Goal: Transaction & Acquisition: Purchase product/service

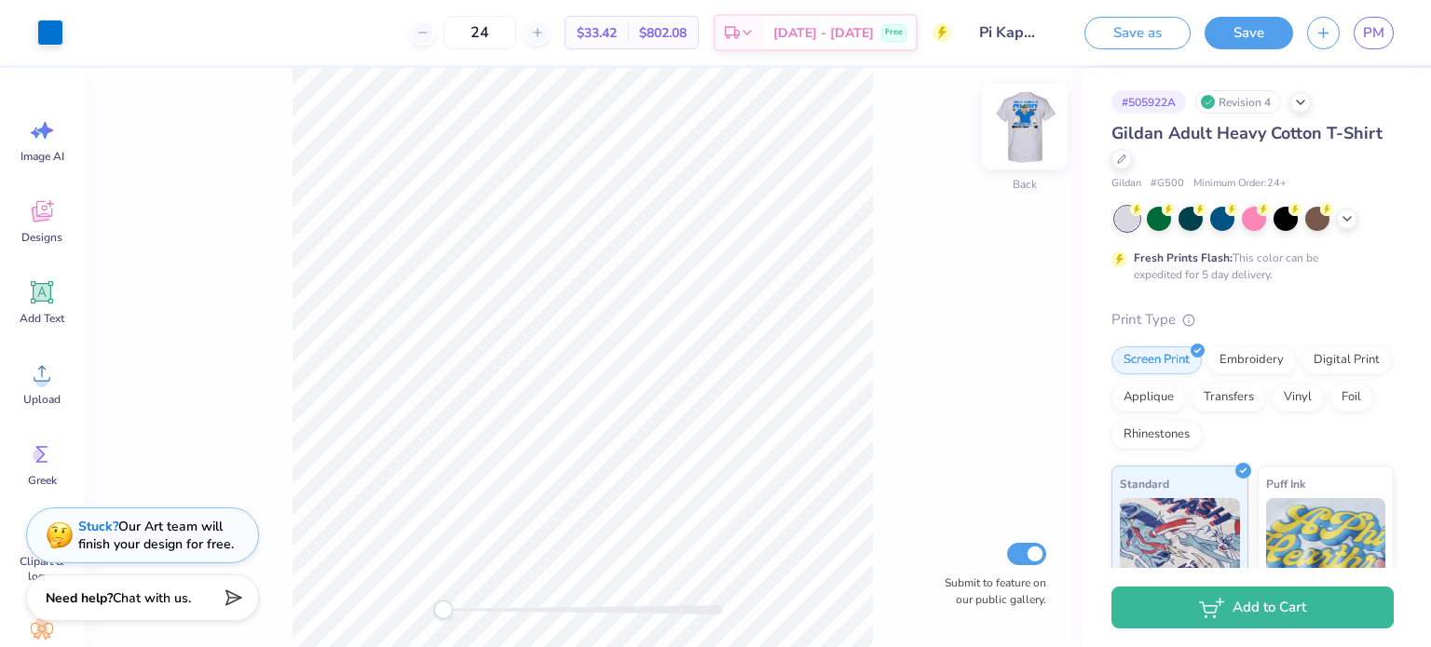
click at [1030, 148] on img at bounding box center [1024, 126] width 75 height 75
click at [1364, 38] on span "PM" at bounding box center [1373, 32] width 21 height 21
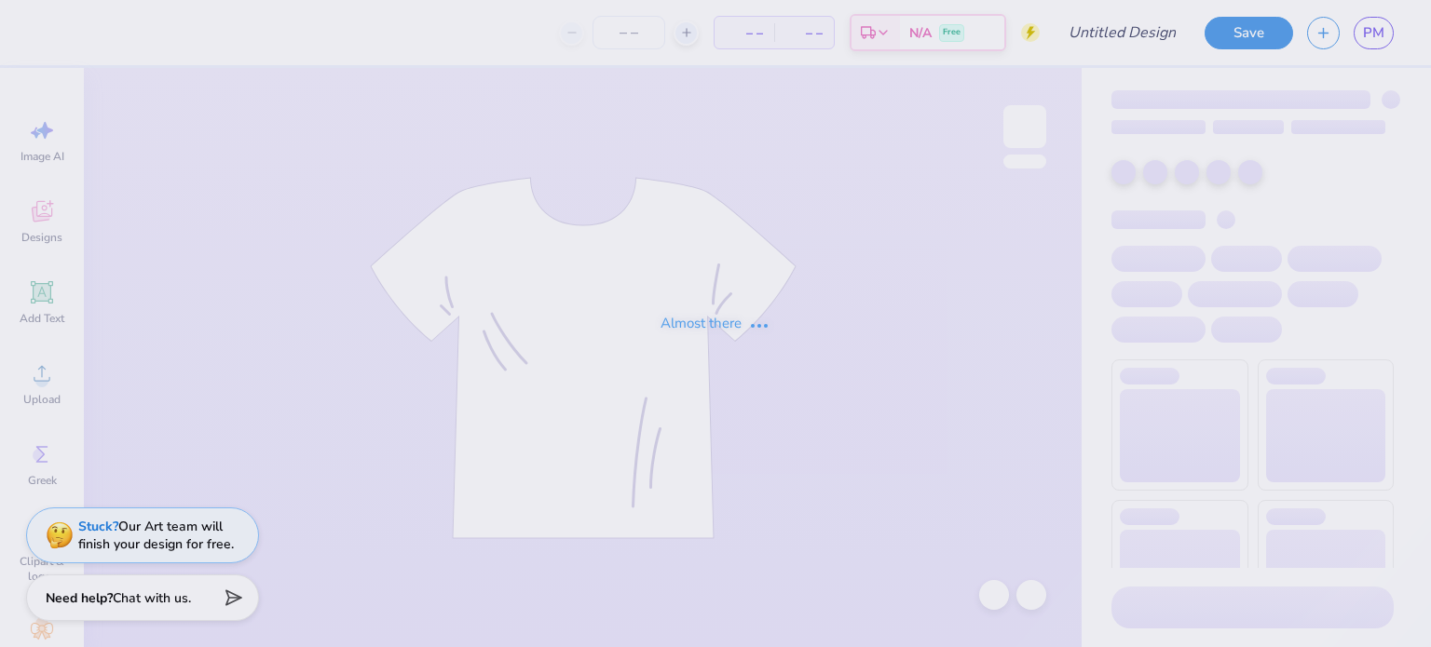
type input "Pi Kappa Phi Winthrop Fall Rush 25"
type input "35"
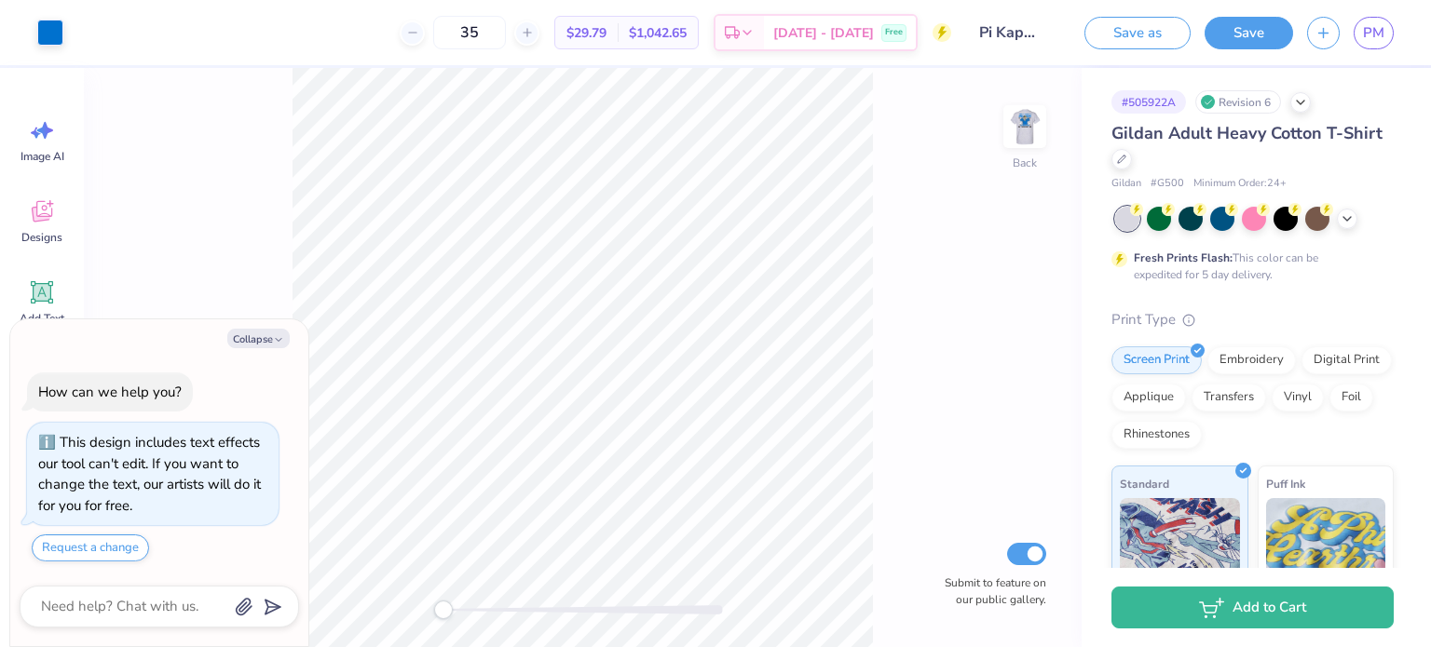
click at [1014, 134] on img at bounding box center [1024, 126] width 37 height 37
click at [1031, 126] on img at bounding box center [1024, 126] width 75 height 75
click at [1031, 126] on img at bounding box center [1024, 126] width 37 height 37
click at [1019, 116] on img at bounding box center [1024, 126] width 75 height 75
click at [1019, 116] on img at bounding box center [1024, 126] width 37 height 37
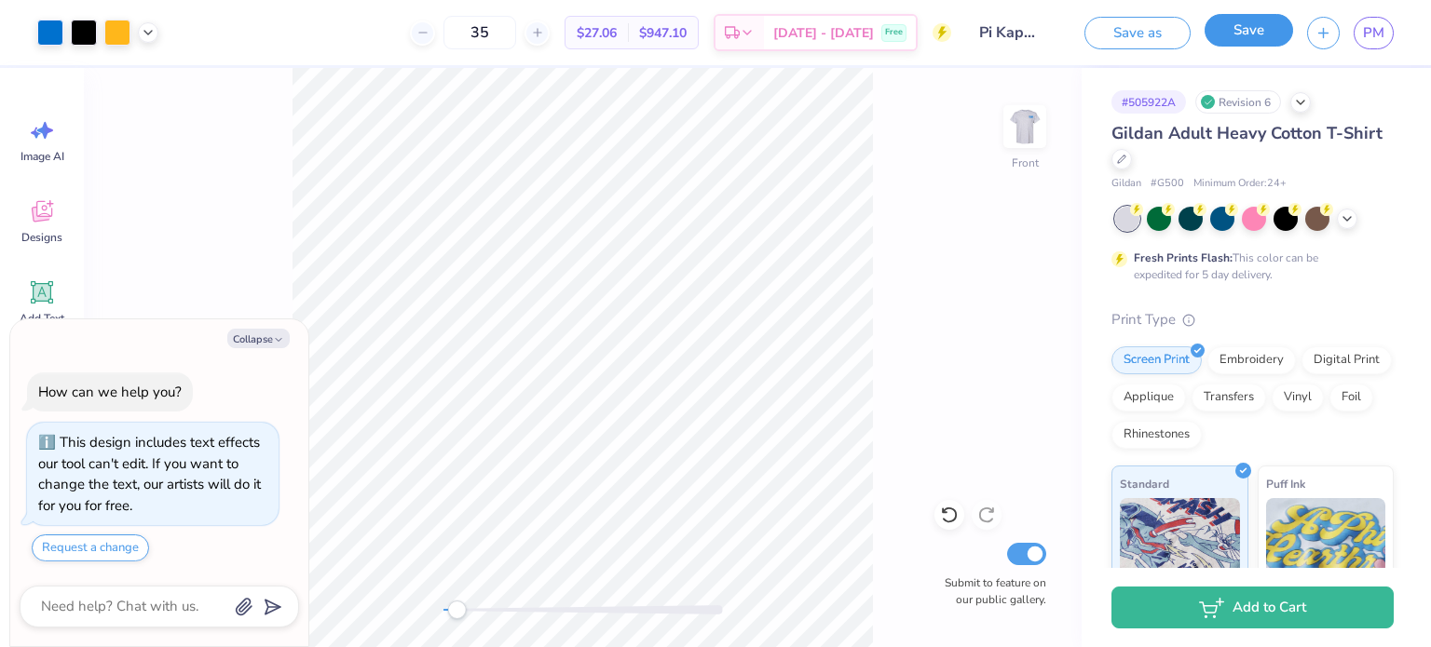
click at [1234, 35] on button "Save" at bounding box center [1249, 30] width 88 height 33
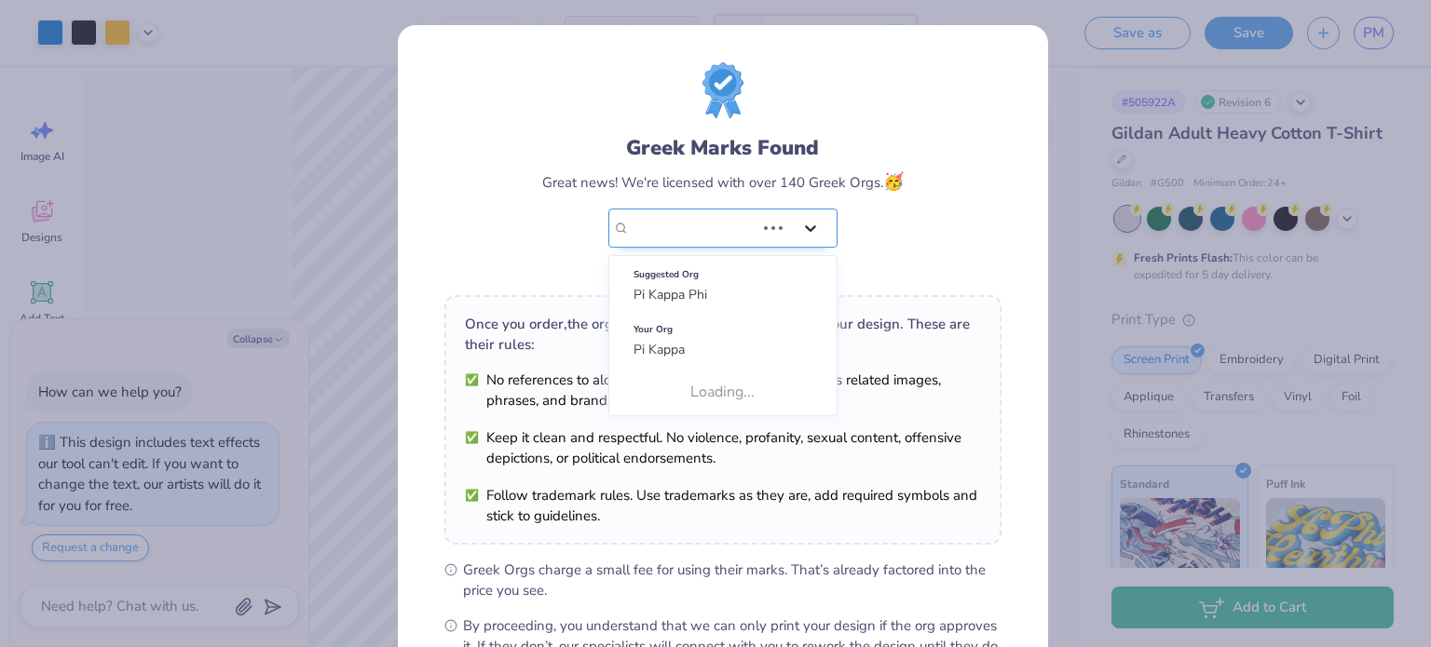
click at [801, 230] on icon at bounding box center [810, 228] width 19 height 19
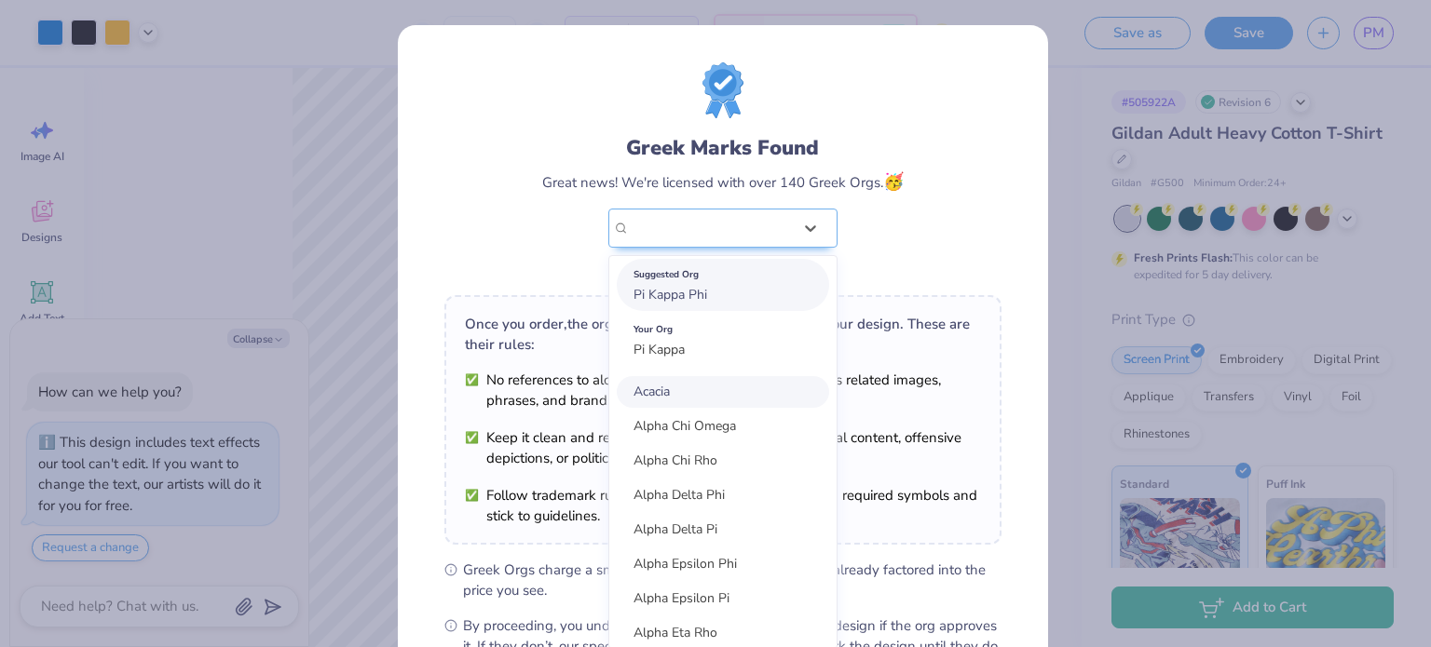
click at [760, 298] on div "Suggested Org Pi Kappa Phi" at bounding box center [723, 285] width 212 height 52
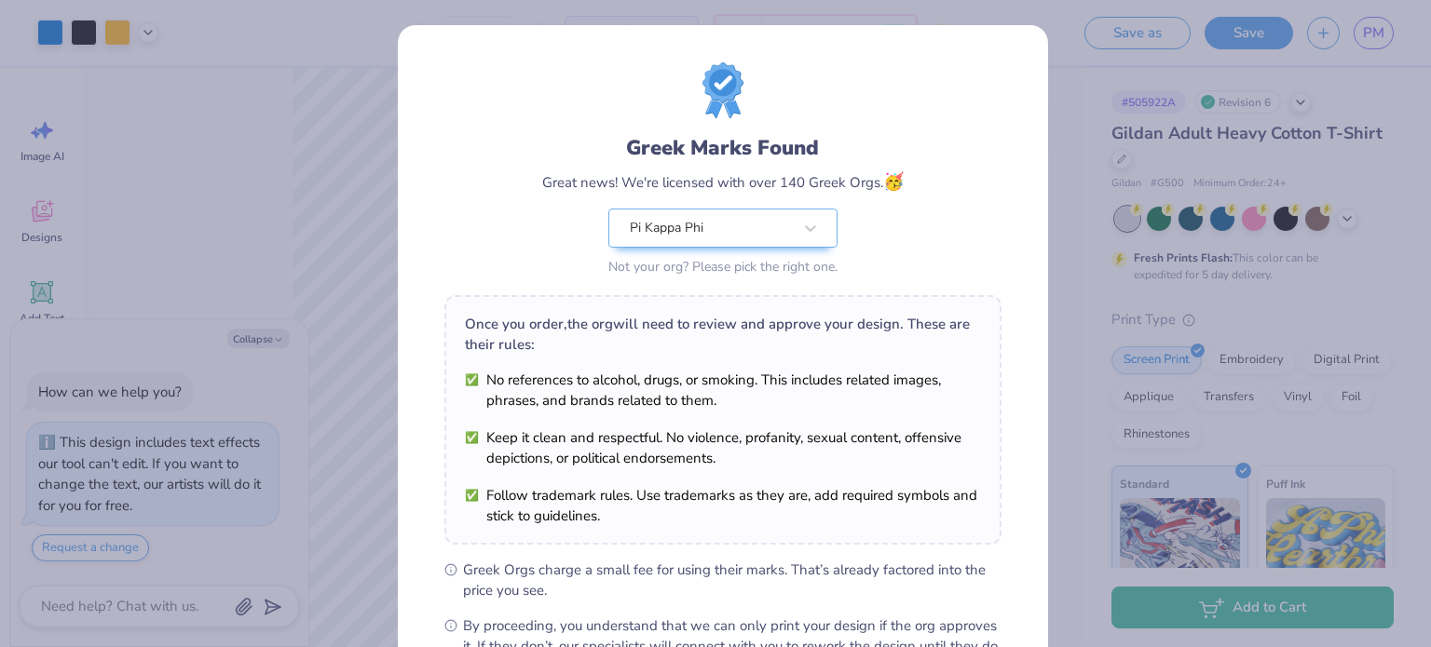
scroll to position [223, 0]
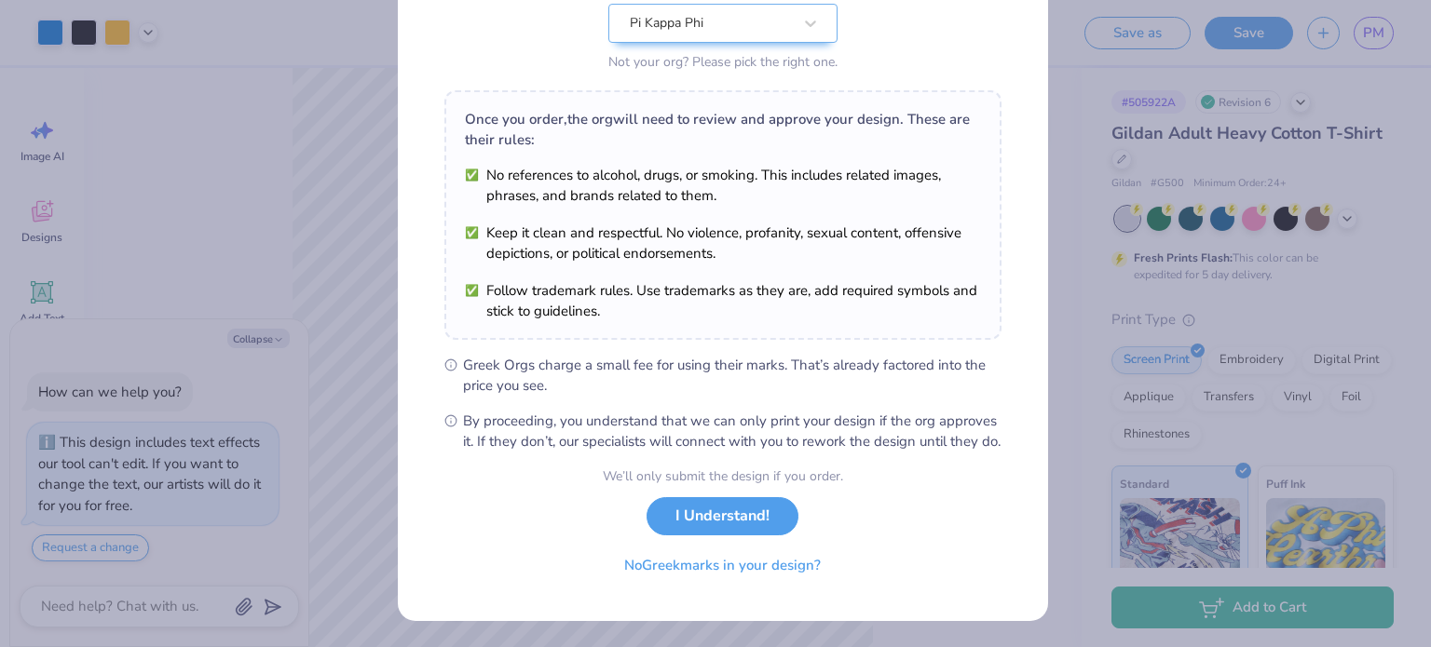
click at [690, 539] on div "We’ll only submit the design if you order. I Understand! No Greek marks in your…" at bounding box center [723, 525] width 240 height 117
click at [690, 513] on button "I Understand!" at bounding box center [723, 512] width 152 height 38
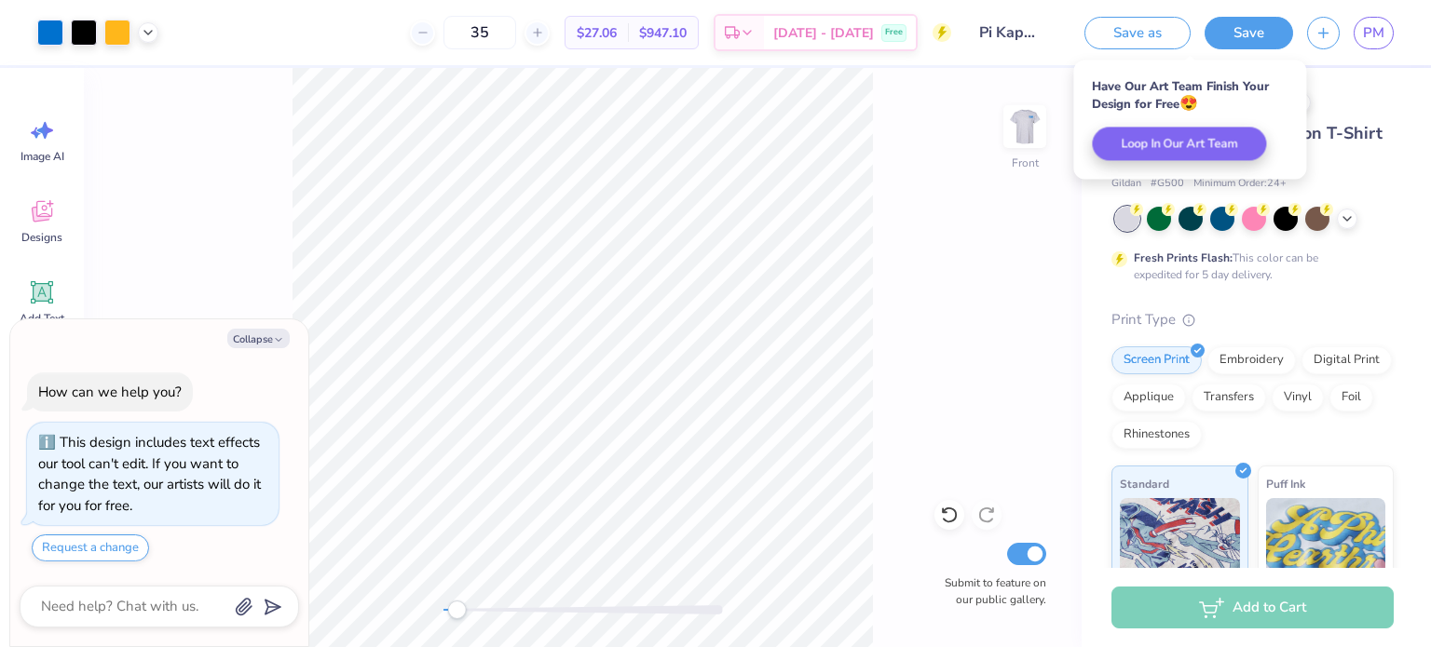
scroll to position [0, 0]
type textarea "x"
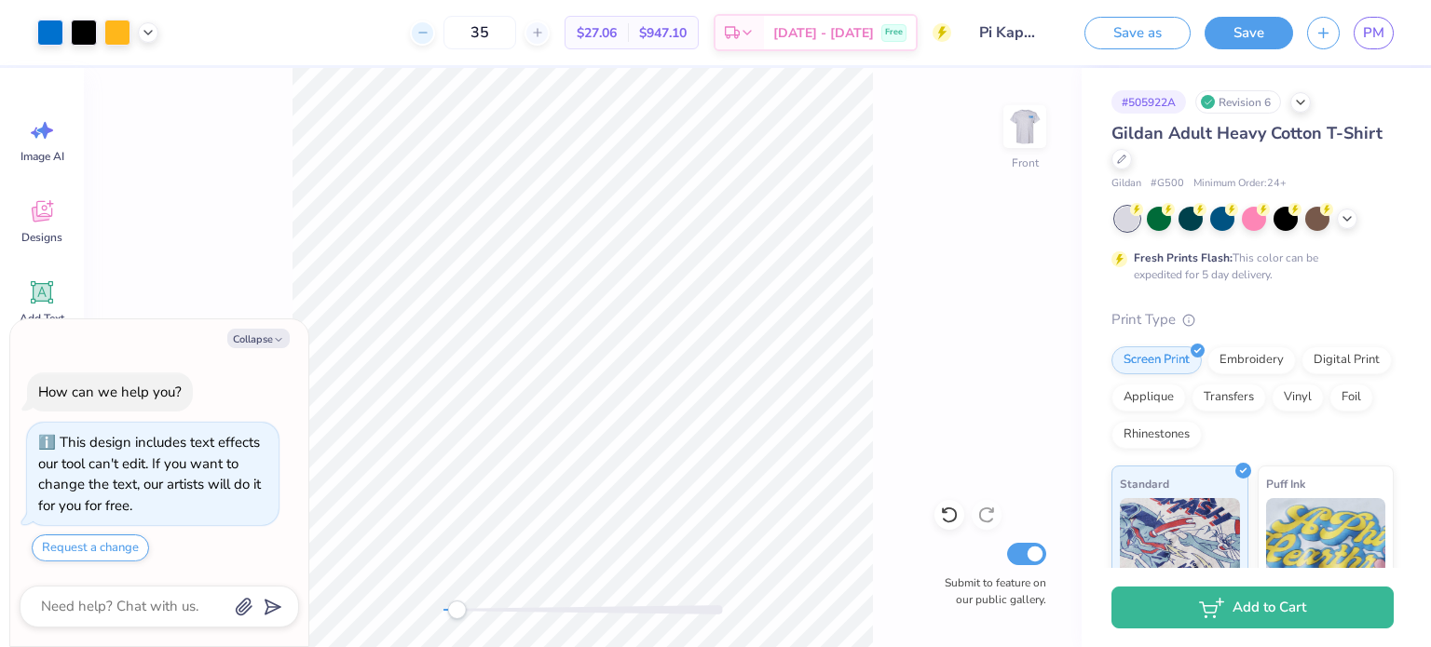
click at [429, 38] on icon at bounding box center [422, 32] width 13 height 13
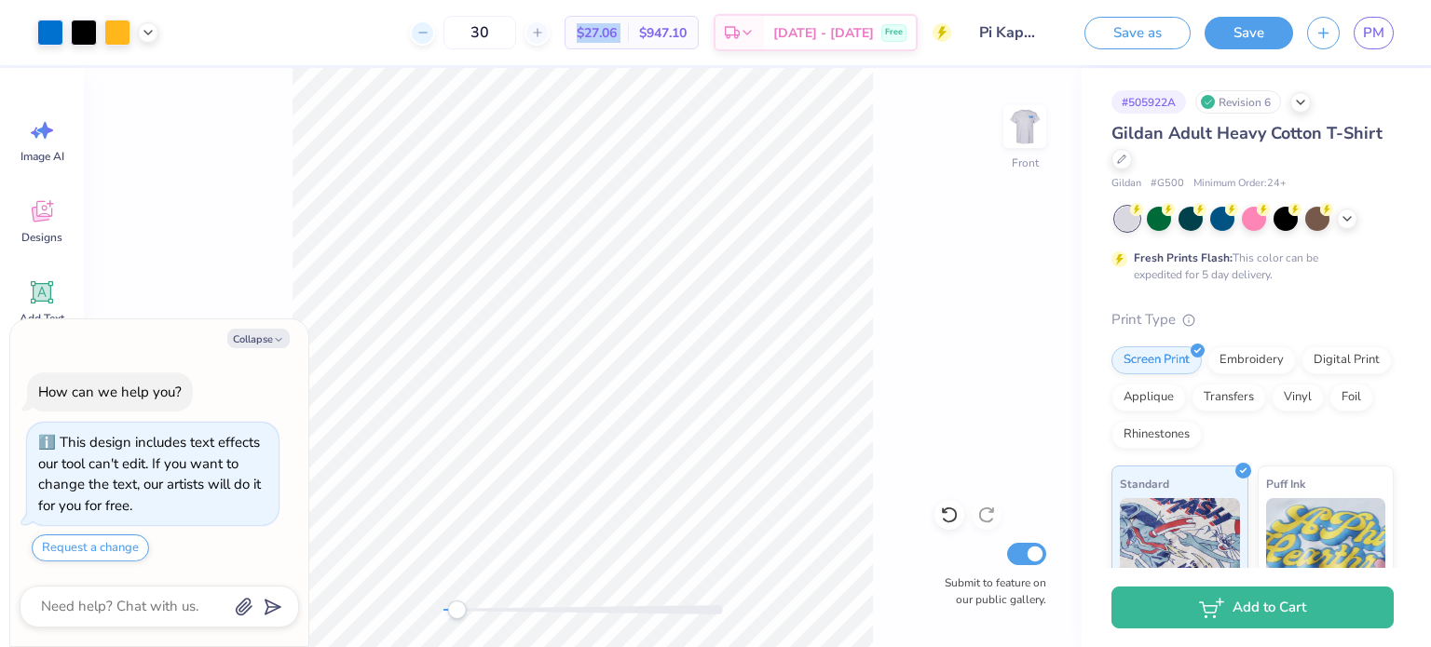
click at [429, 38] on icon at bounding box center [422, 32] width 13 height 13
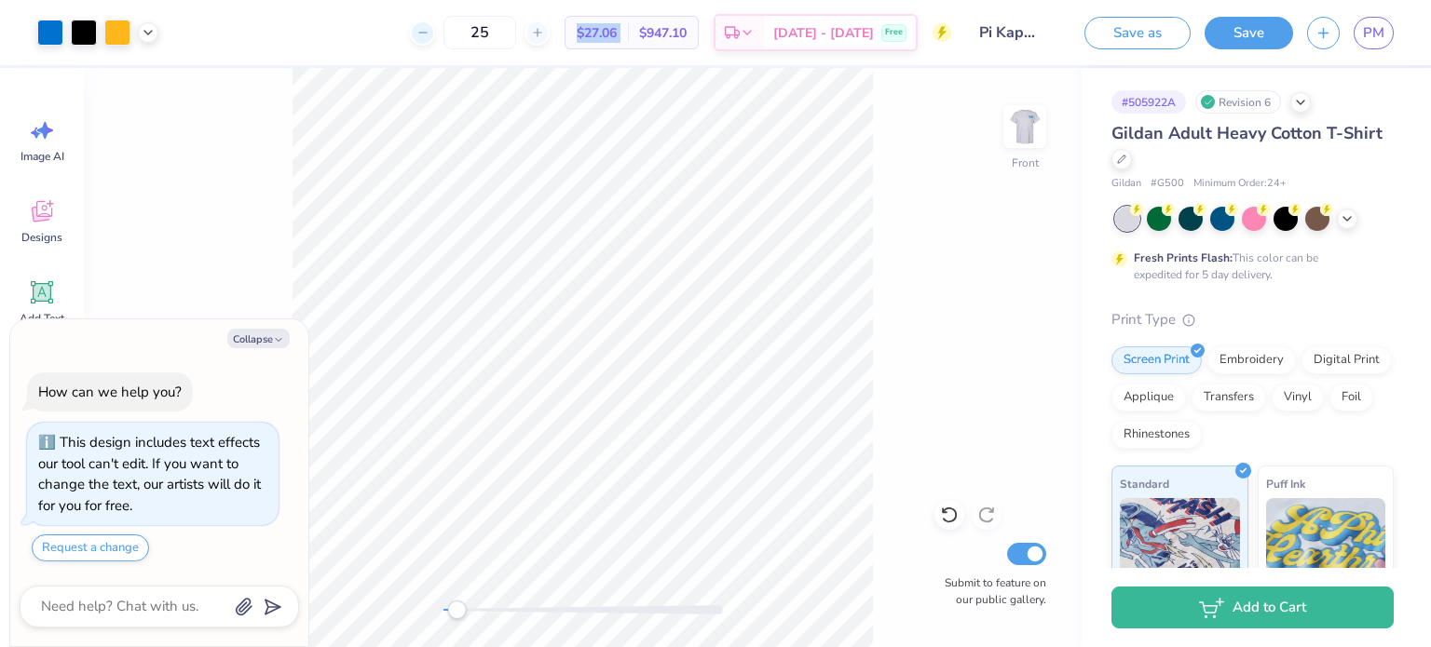
click at [429, 38] on icon at bounding box center [422, 32] width 13 height 13
type input "24"
click at [334, 39] on div "24 Per Item Total Est. Delivery N/A Free" at bounding box center [561, 32] width 779 height 65
type textarea "x"
click at [544, 35] on icon at bounding box center [537, 32] width 13 height 13
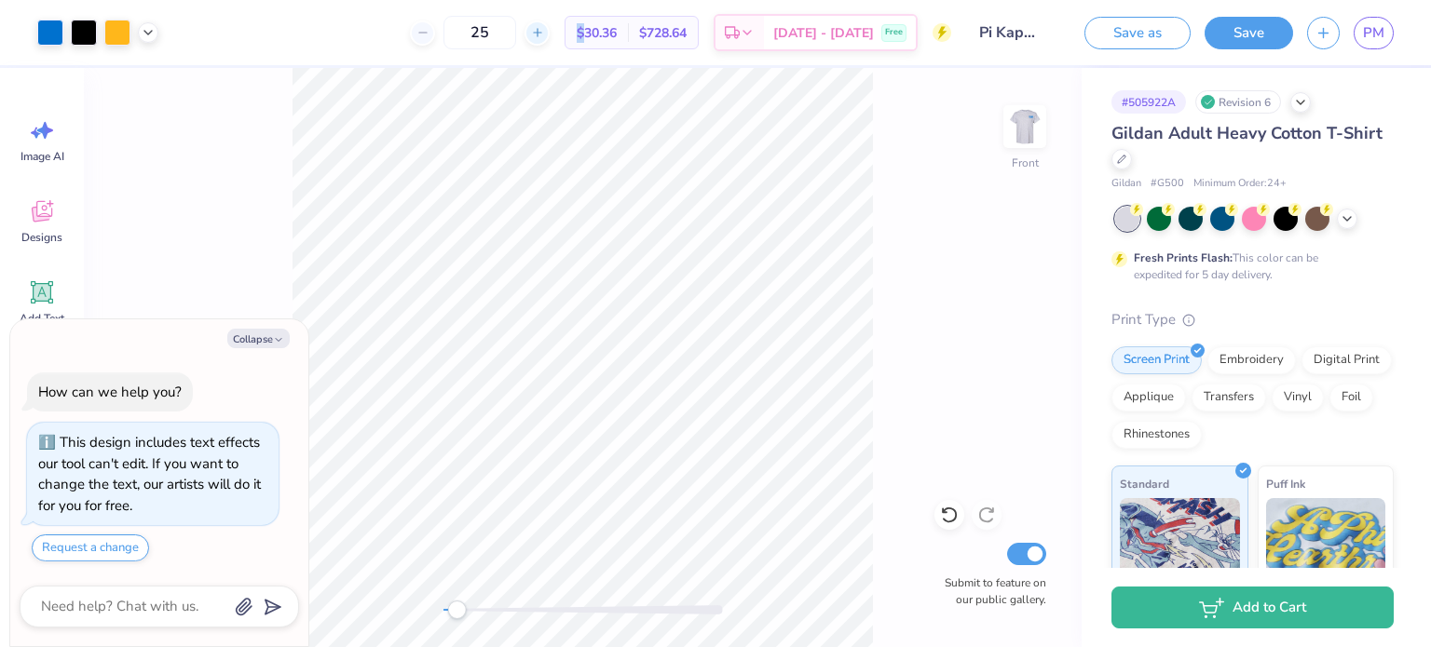
click at [544, 35] on icon at bounding box center [537, 32] width 13 height 13
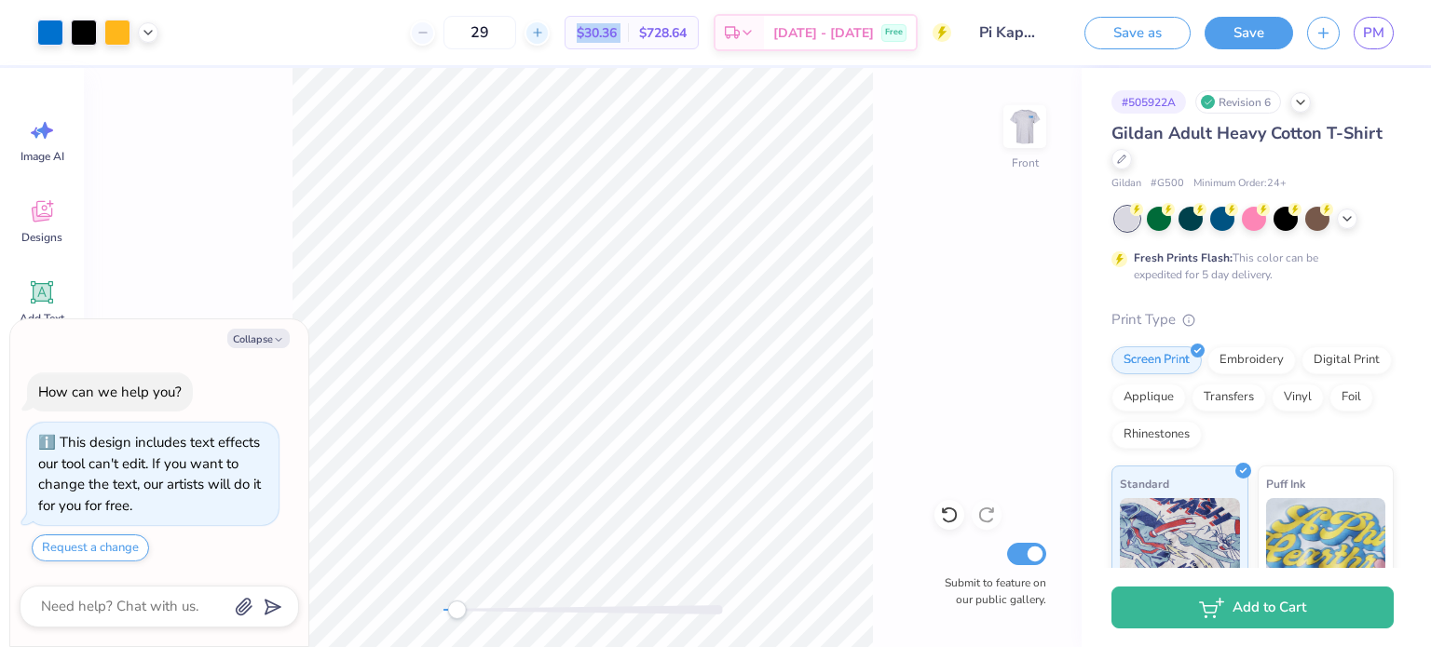
type input "30"
type textarea "x"
click at [544, 35] on icon at bounding box center [537, 32] width 13 height 13
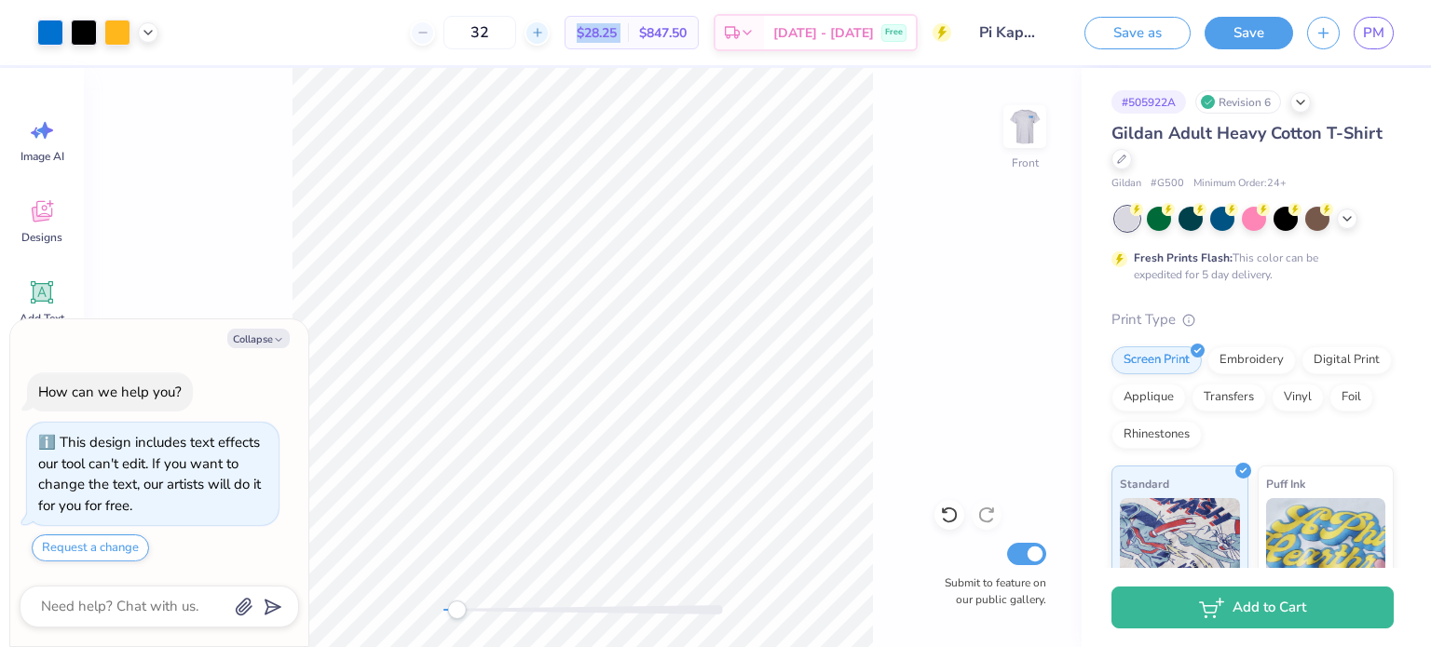
type input "33"
click at [550, 35] on div "33" at bounding box center [480, 33] width 140 height 34
type textarea "x"
click at [592, 35] on icon at bounding box center [598, 32] width 13 height 13
type input "34"
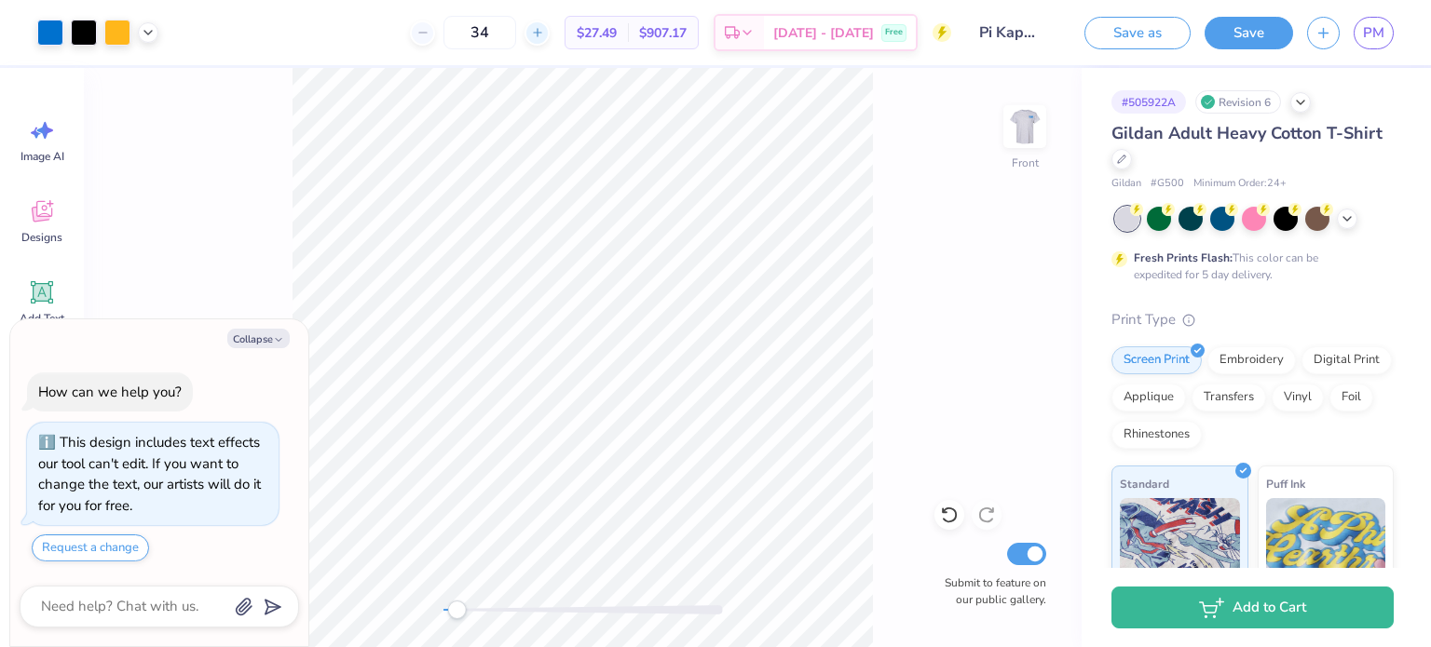
type textarea "x"
click at [407, 36] on div "34 $27.27 Per Item $927.18 Total Est. Delivery Sep 24 - 27 Free" at bounding box center [561, 32] width 779 height 65
click at [544, 36] on icon at bounding box center [537, 32] width 13 height 13
type input "35"
type textarea "x"
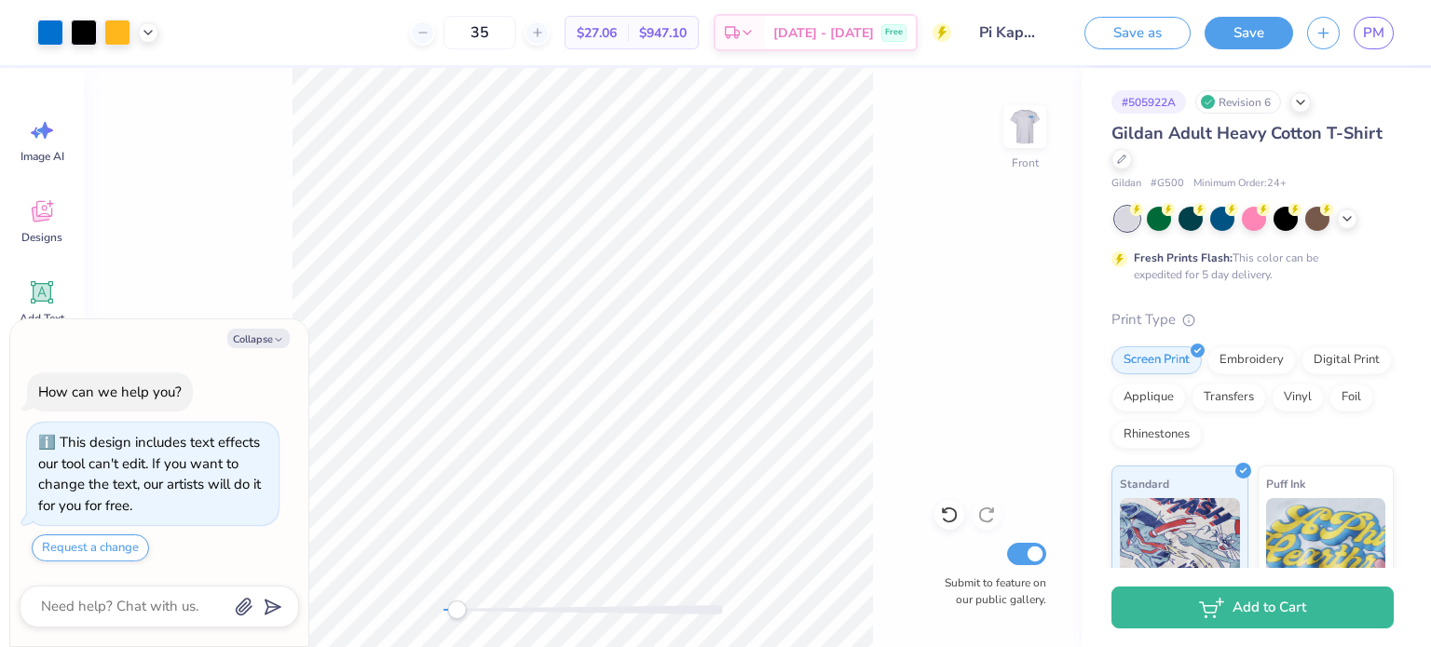
click at [356, 32] on div "35 $27.06 Per Item $947.10 Total Est. Delivery Sep 24 - 27 Free" at bounding box center [561, 32] width 779 height 65
click at [435, 42] on div at bounding box center [422, 32] width 25 height 25
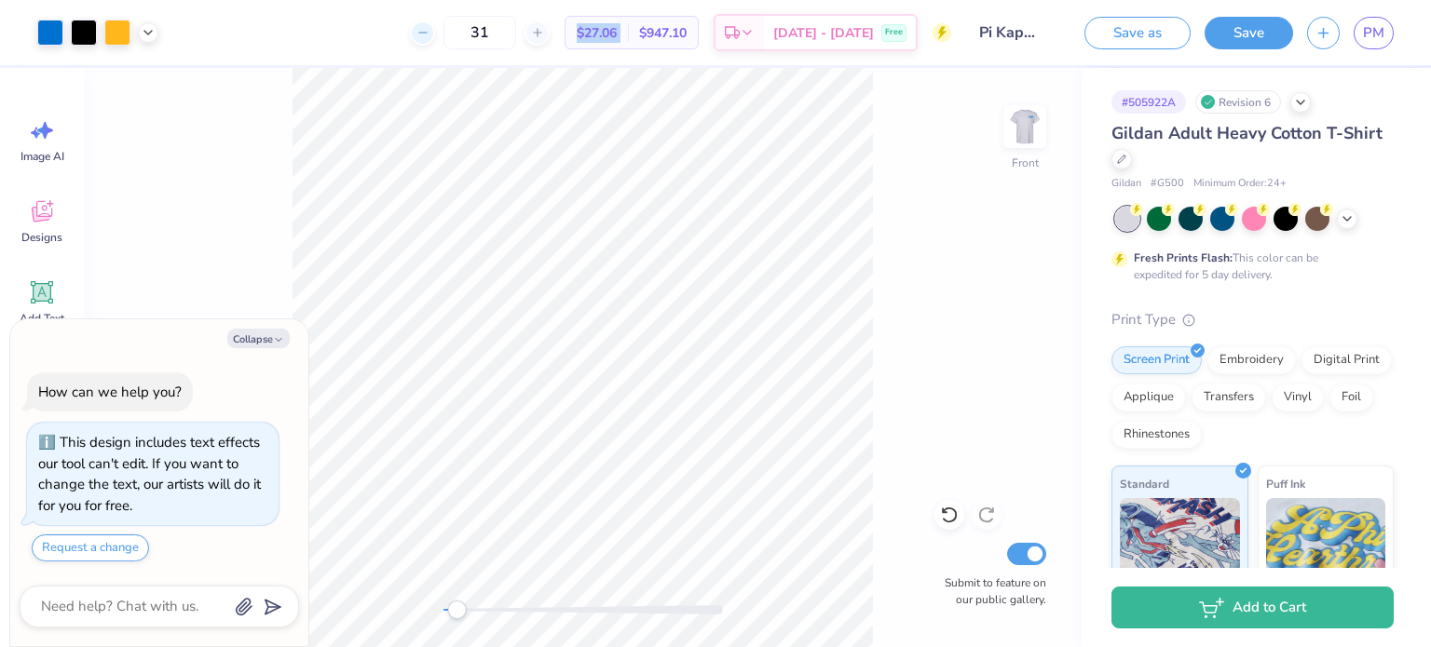
click at [435, 42] on div at bounding box center [422, 32] width 25 height 25
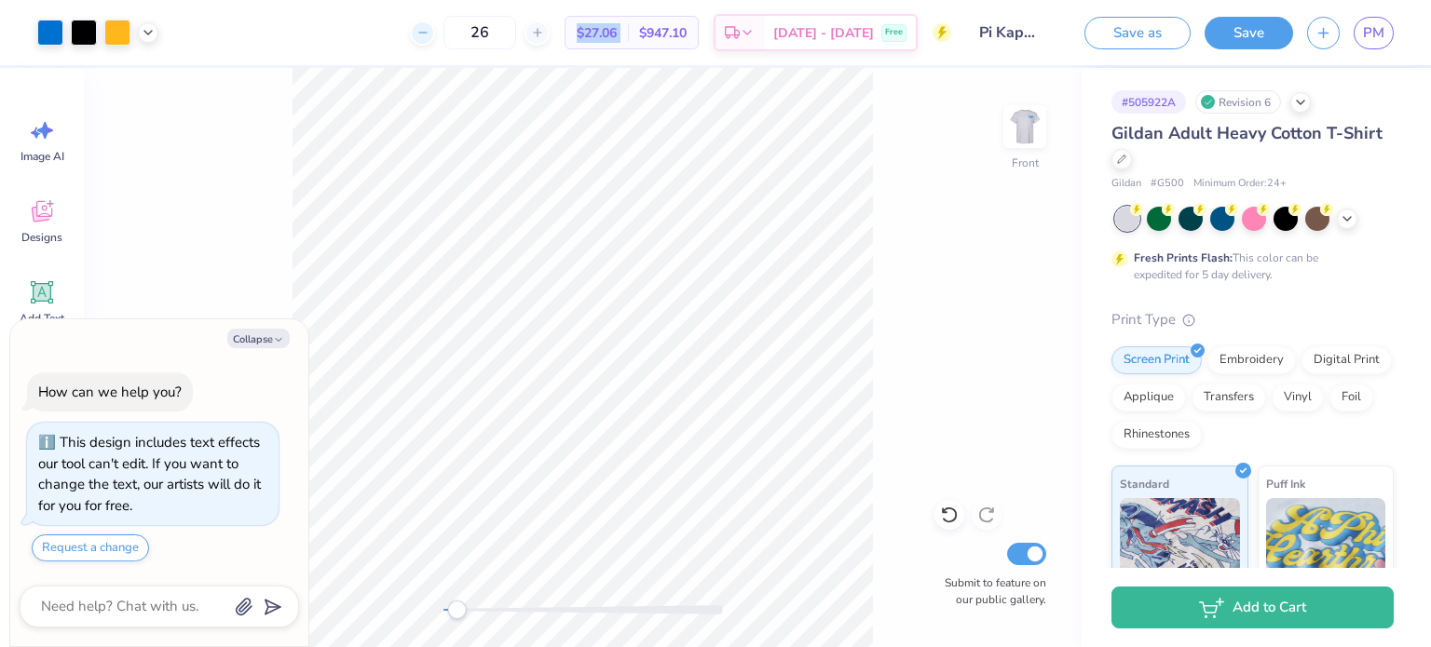
click at [435, 42] on div at bounding box center [422, 32] width 25 height 25
type input "24"
type textarea "x"
click at [561, 27] on div "24" at bounding box center [540, 33] width 140 height 34
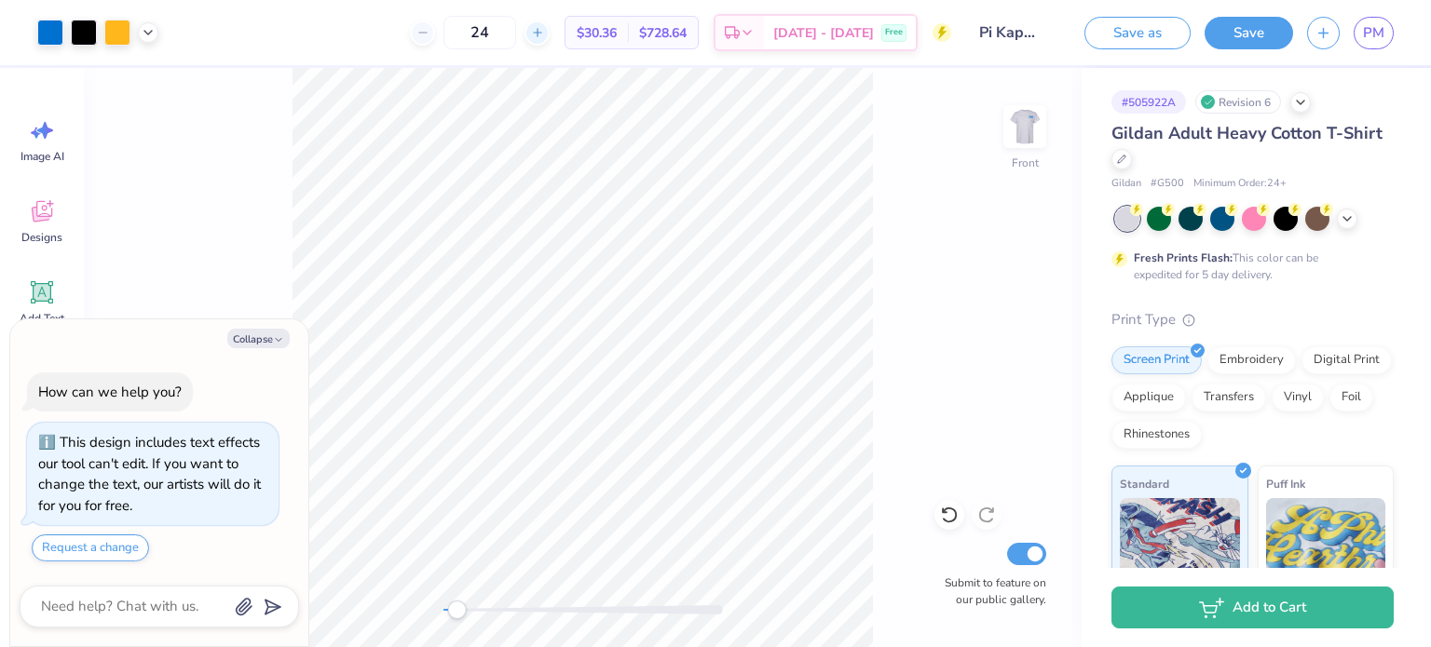
click at [550, 31] on div at bounding box center [536, 32] width 25 height 25
type input "25"
type textarea "x"
click at [429, 36] on icon at bounding box center [422, 32] width 13 height 13
type input "24"
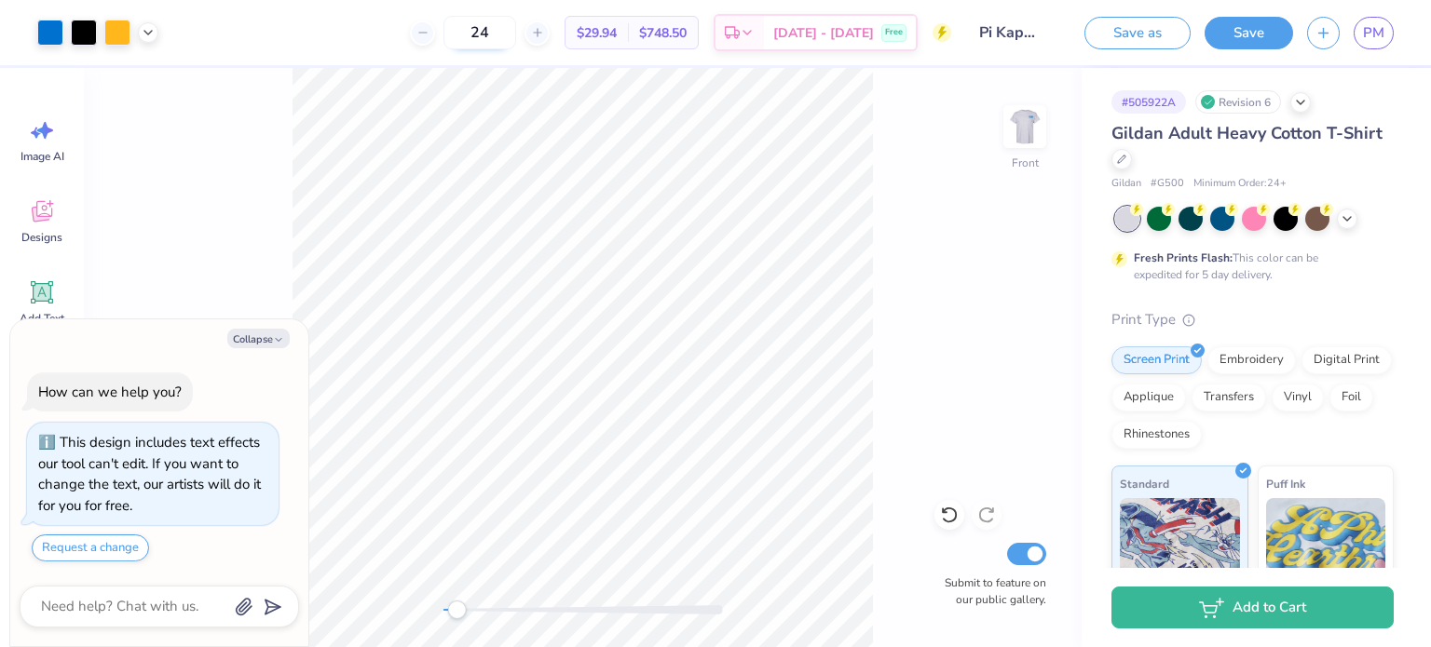
type textarea "x"
click at [516, 33] on input "24" at bounding box center [479, 33] width 73 height 34
click at [544, 36] on icon at bounding box center [537, 32] width 13 height 13
type input "26"
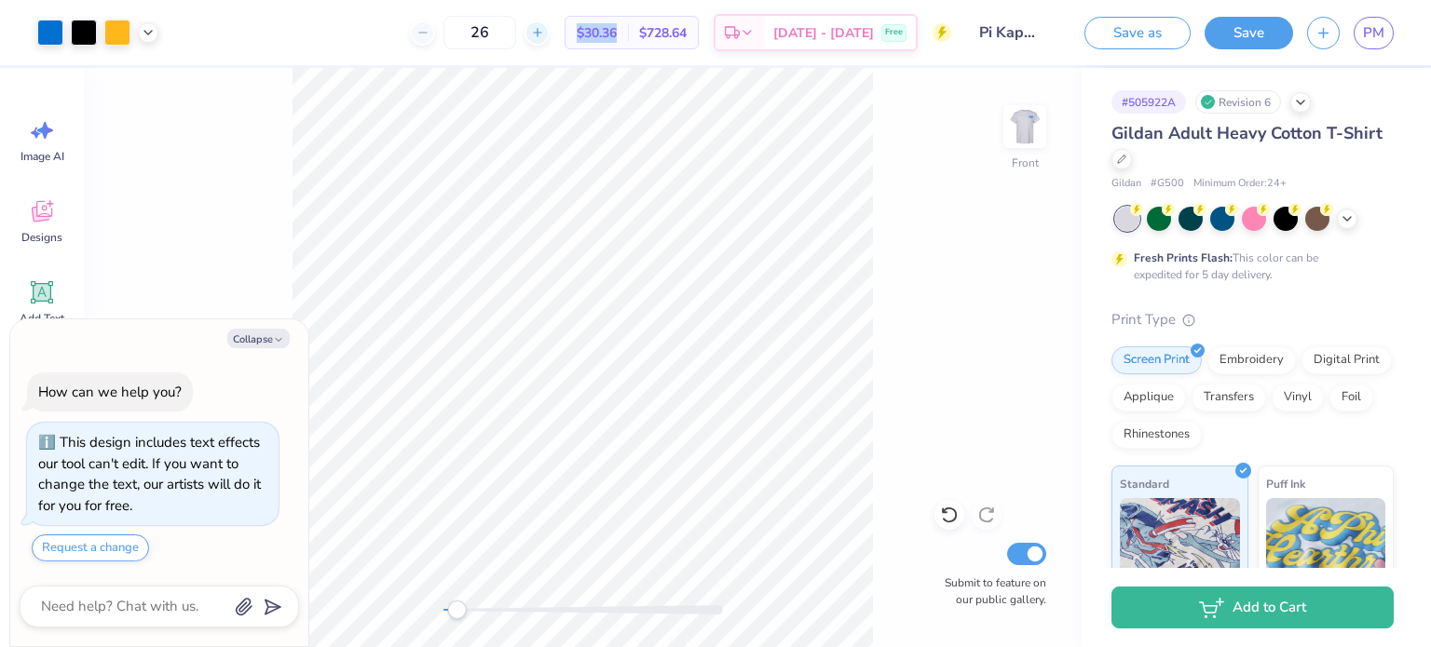
type textarea "x"
click at [544, 36] on icon at bounding box center [537, 32] width 13 height 13
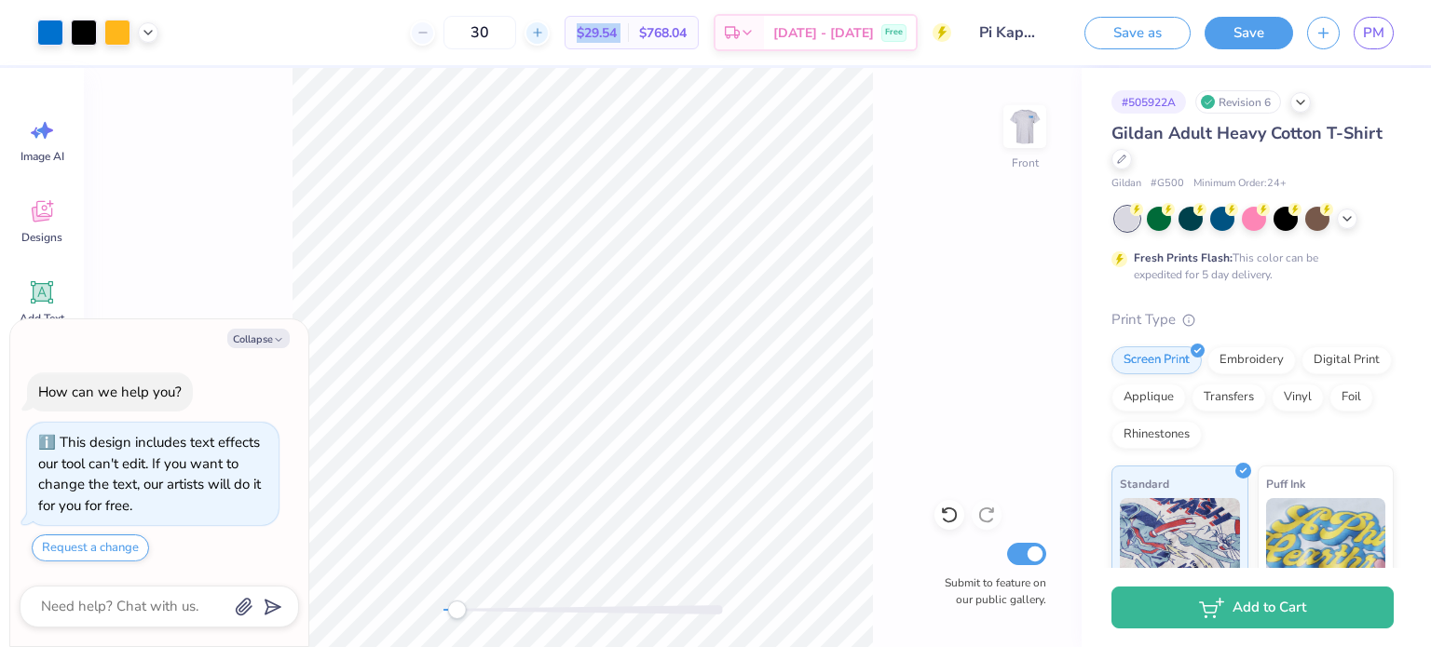
click at [544, 36] on icon at bounding box center [537, 32] width 13 height 13
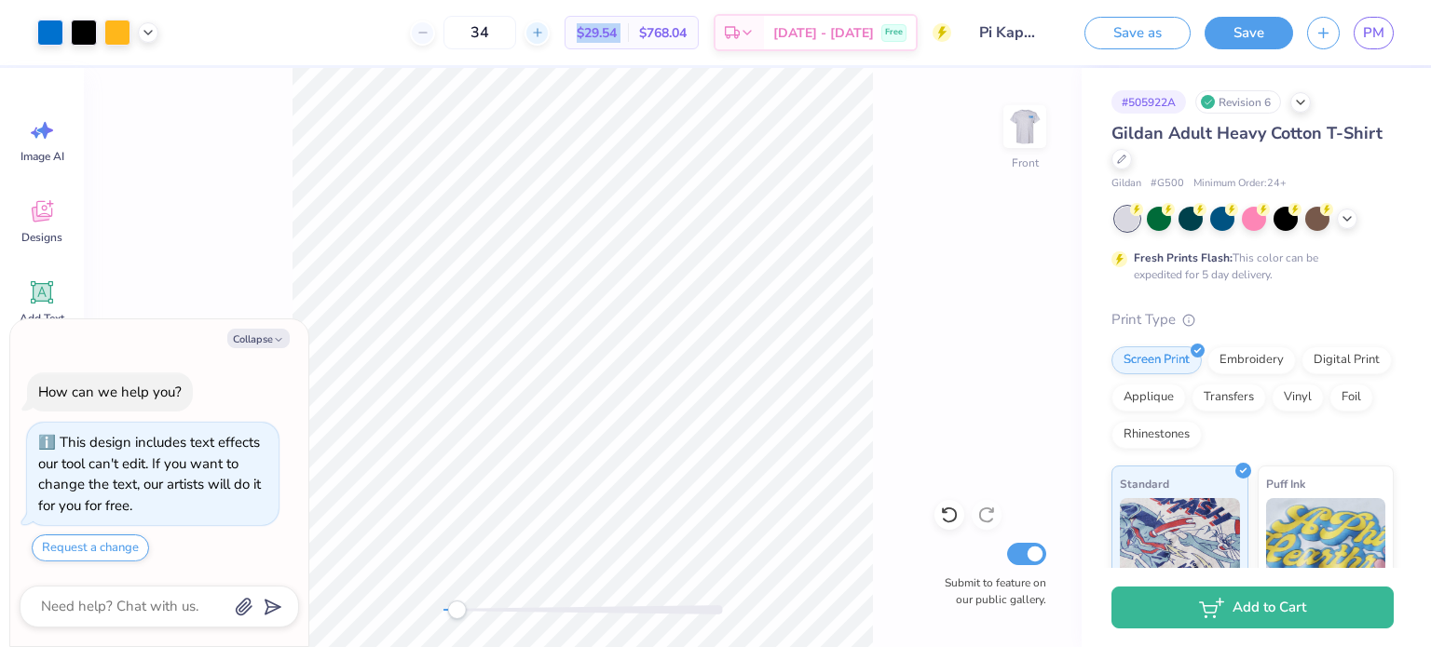
type input "35"
click at [617, 40] on span "$27.06" at bounding box center [597, 33] width 40 height 20
click at [145, 25] on icon at bounding box center [148, 30] width 15 height 15
click at [1232, 32] on button "Save" at bounding box center [1249, 30] width 88 height 33
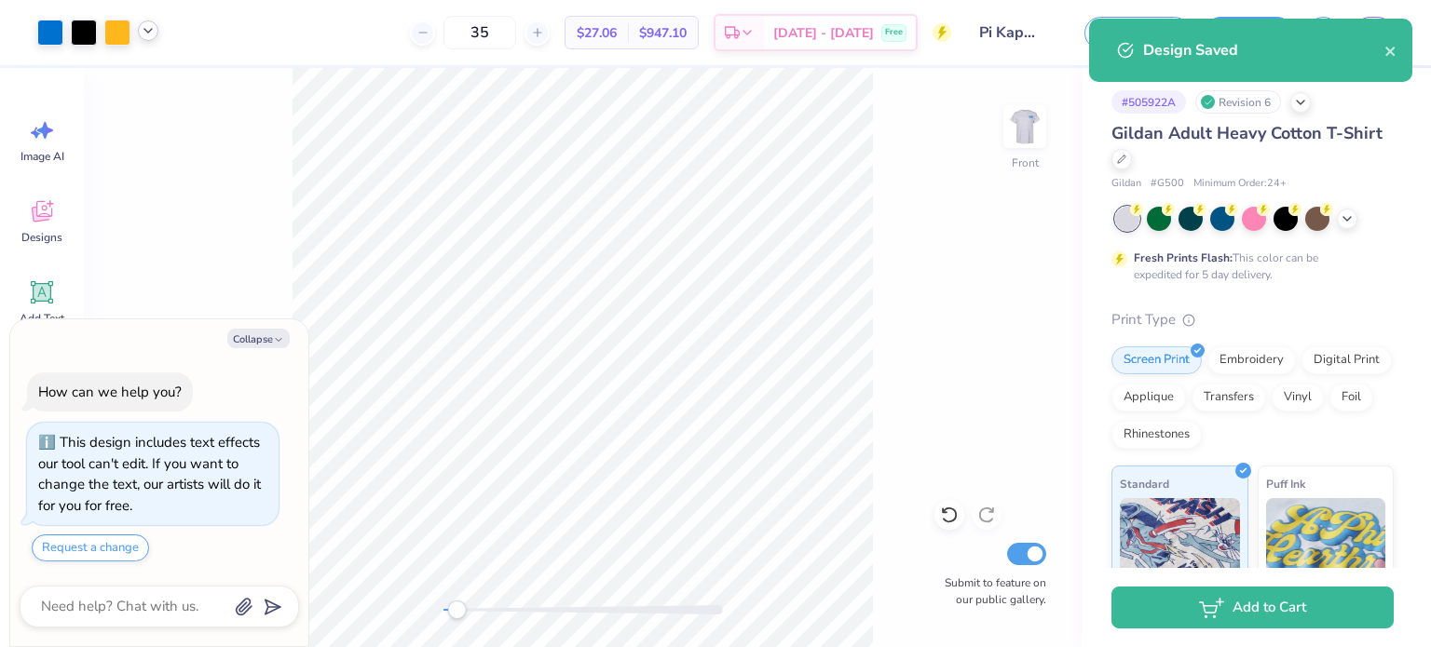
click at [1385, 70] on div "Design Saved" at bounding box center [1250, 50] width 323 height 63
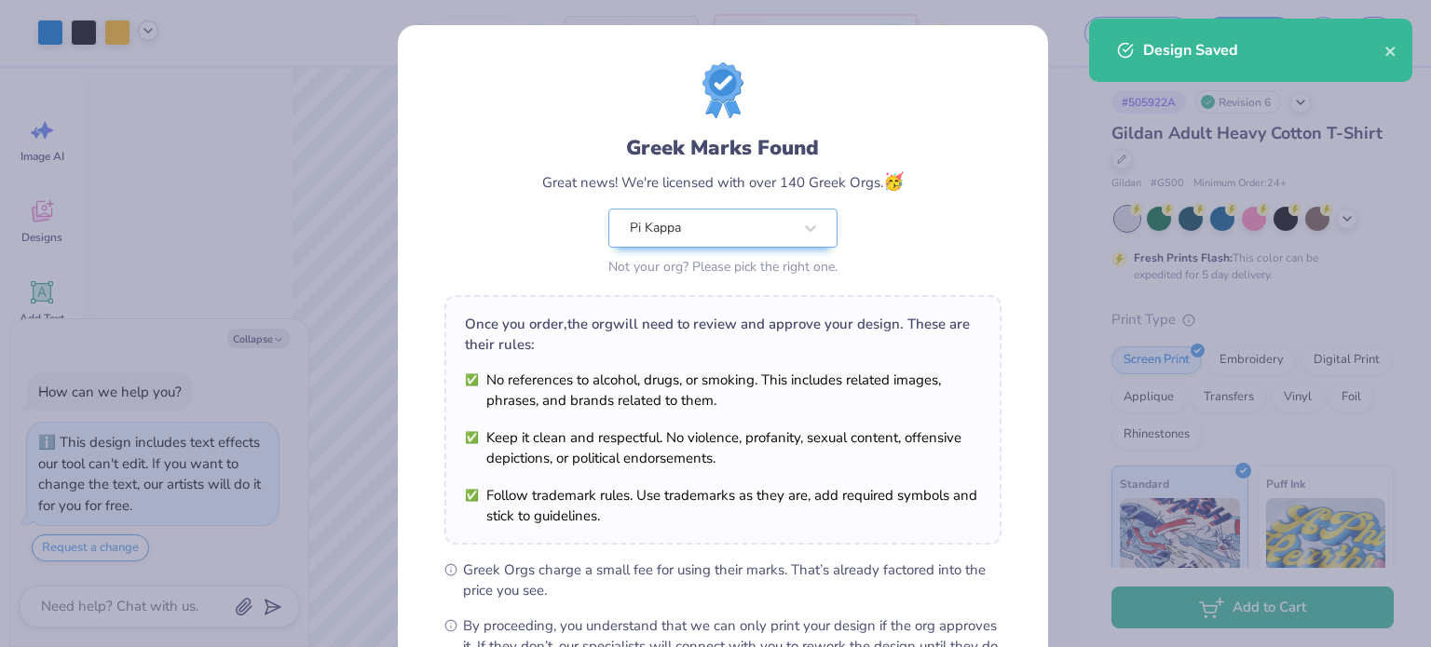
click at [1386, 66] on div "Design Saved" at bounding box center [1250, 50] width 323 height 63
click at [1389, 62] on div "Design Saved" at bounding box center [1250, 50] width 323 height 63
click at [742, 214] on div "Pi Kappa" at bounding box center [711, 228] width 166 height 37
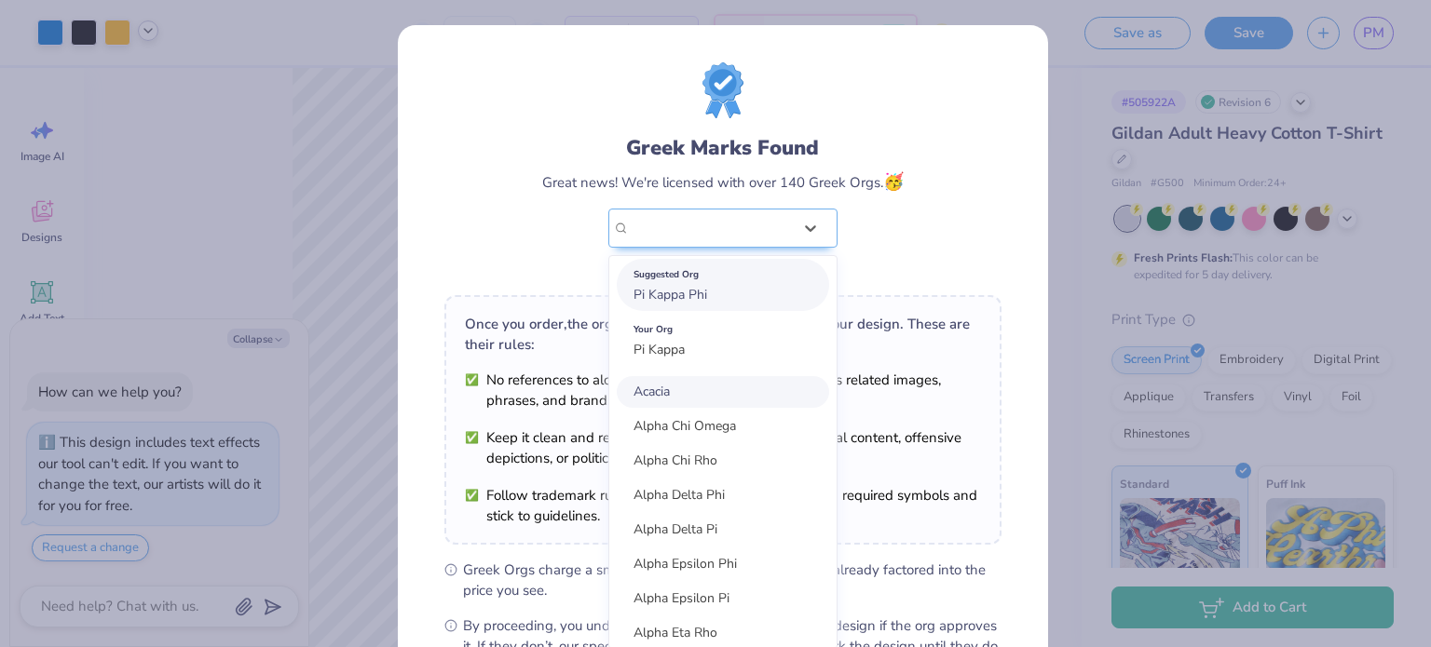
click at [719, 271] on div "Suggested Org" at bounding box center [722, 275] width 179 height 20
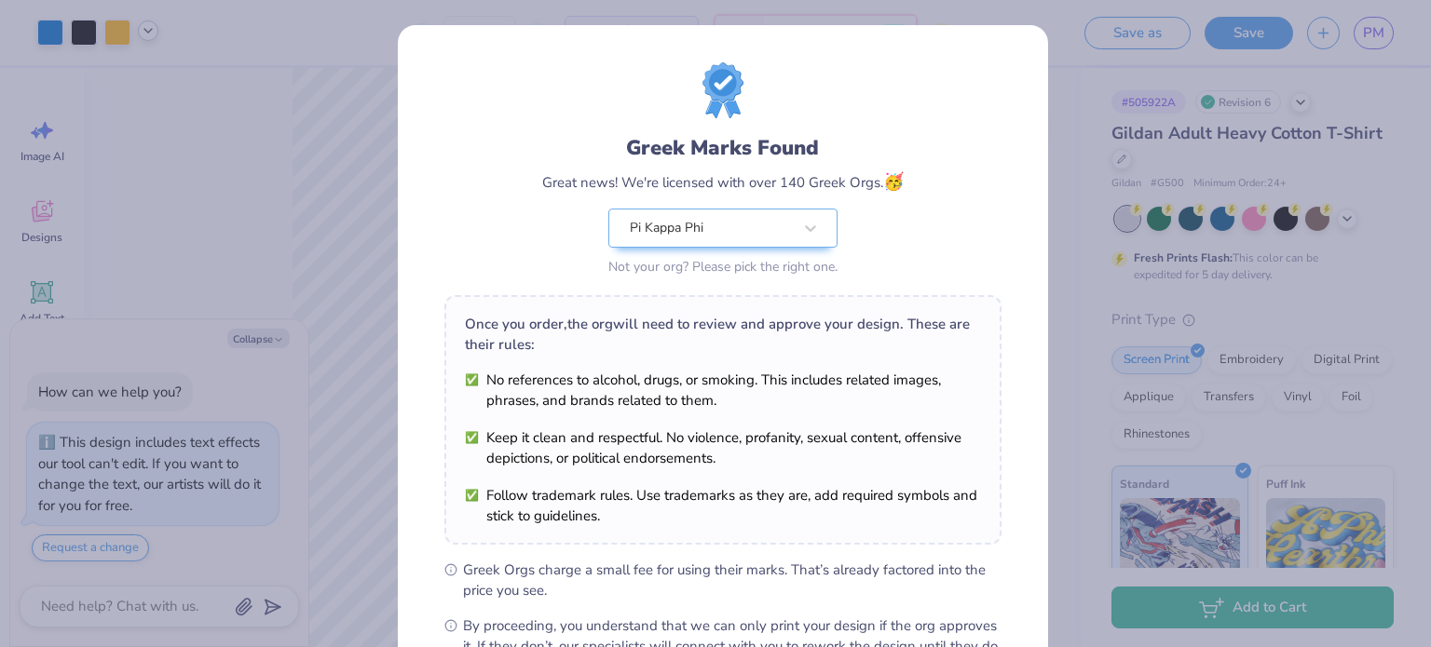
scroll to position [223, 0]
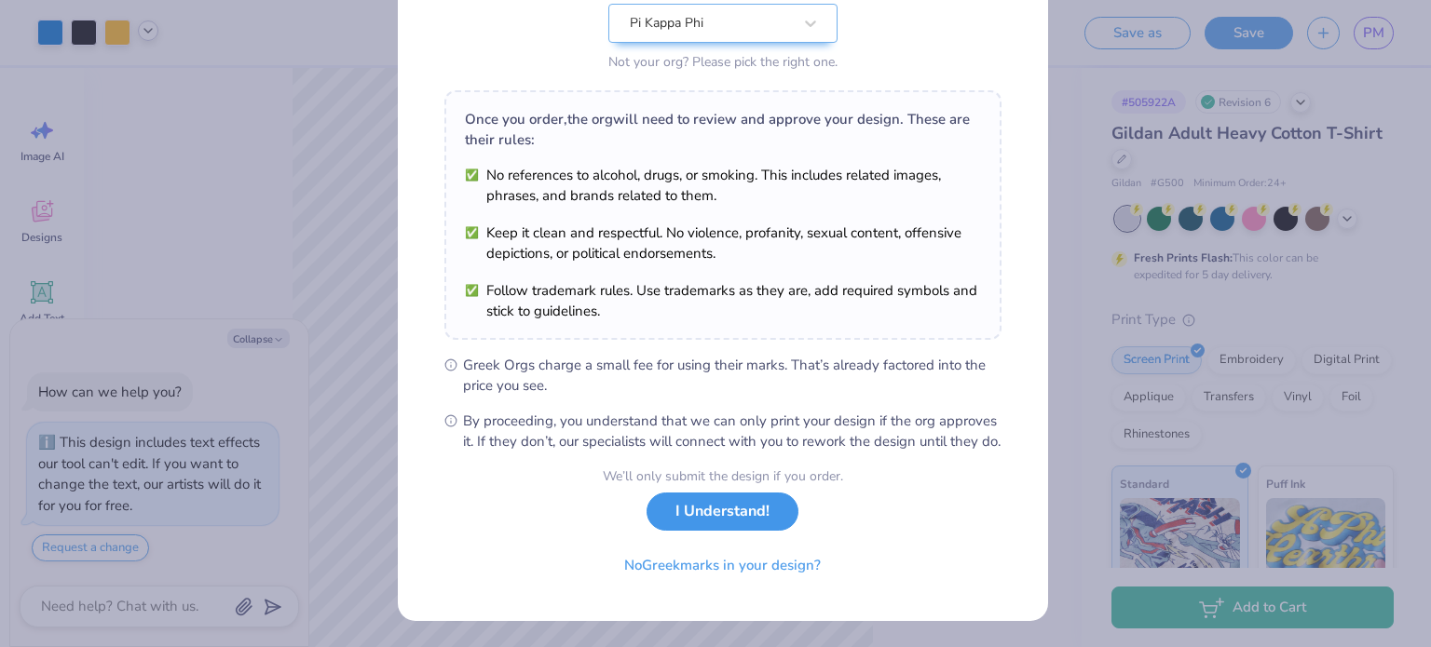
click at [715, 531] on button "I Understand!" at bounding box center [723, 512] width 152 height 38
type textarea "x"
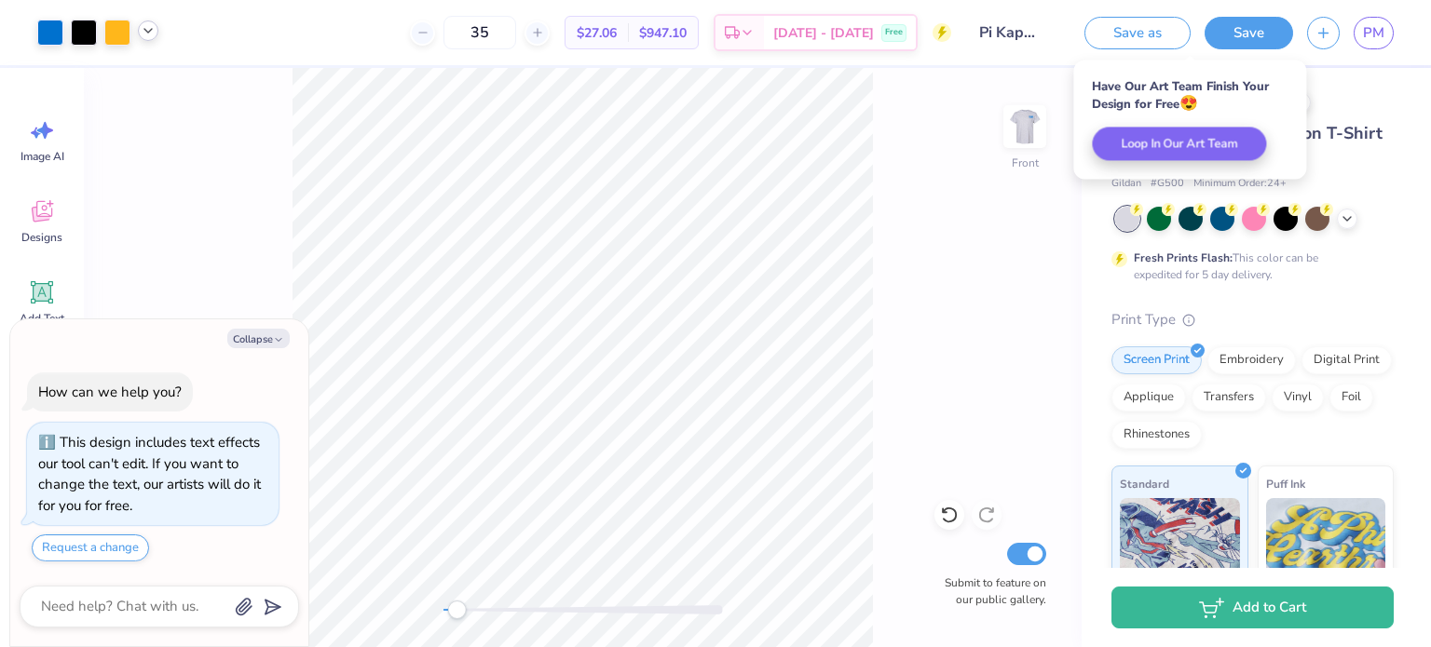
scroll to position [0, 0]
click at [1373, 34] on span "PM" at bounding box center [1373, 32] width 21 height 21
